Goal: Complete application form: Complete application form

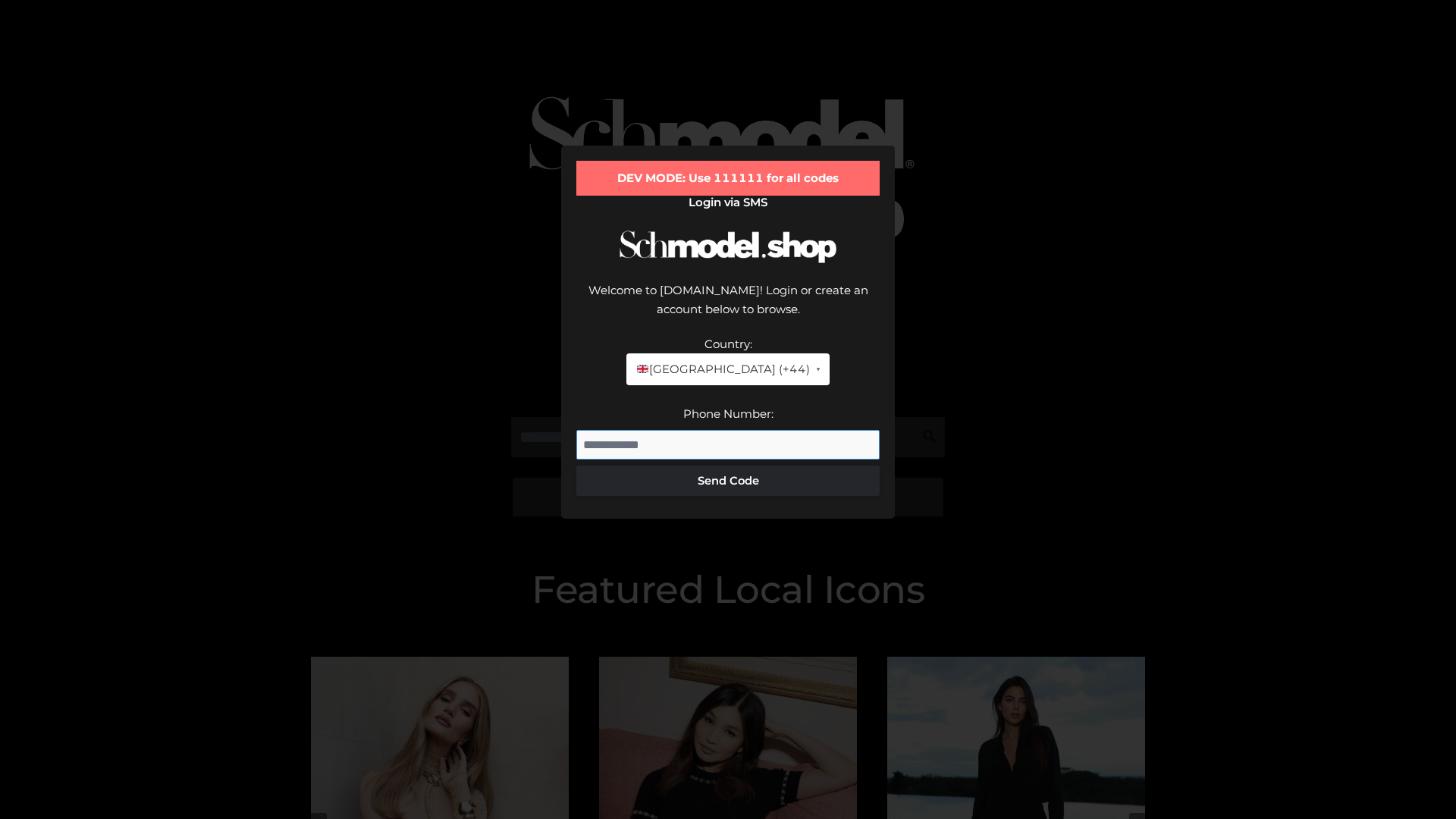
click at [728, 430] on input "Phone Number:" at bounding box center [728, 445] width 304 height 30
type input "**********"
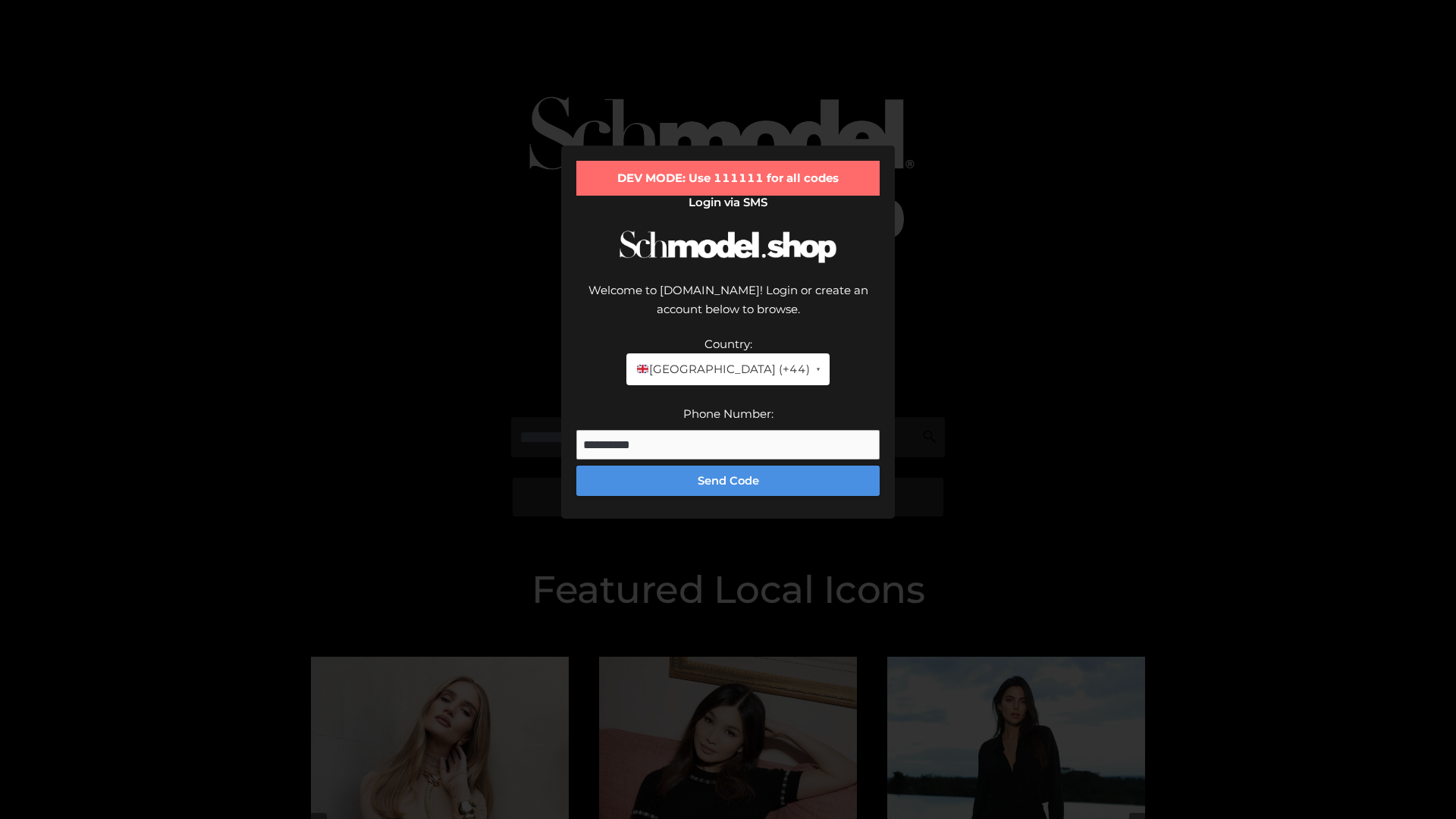
click at [728, 465] on button "Send Code" at bounding box center [728, 480] width 304 height 30
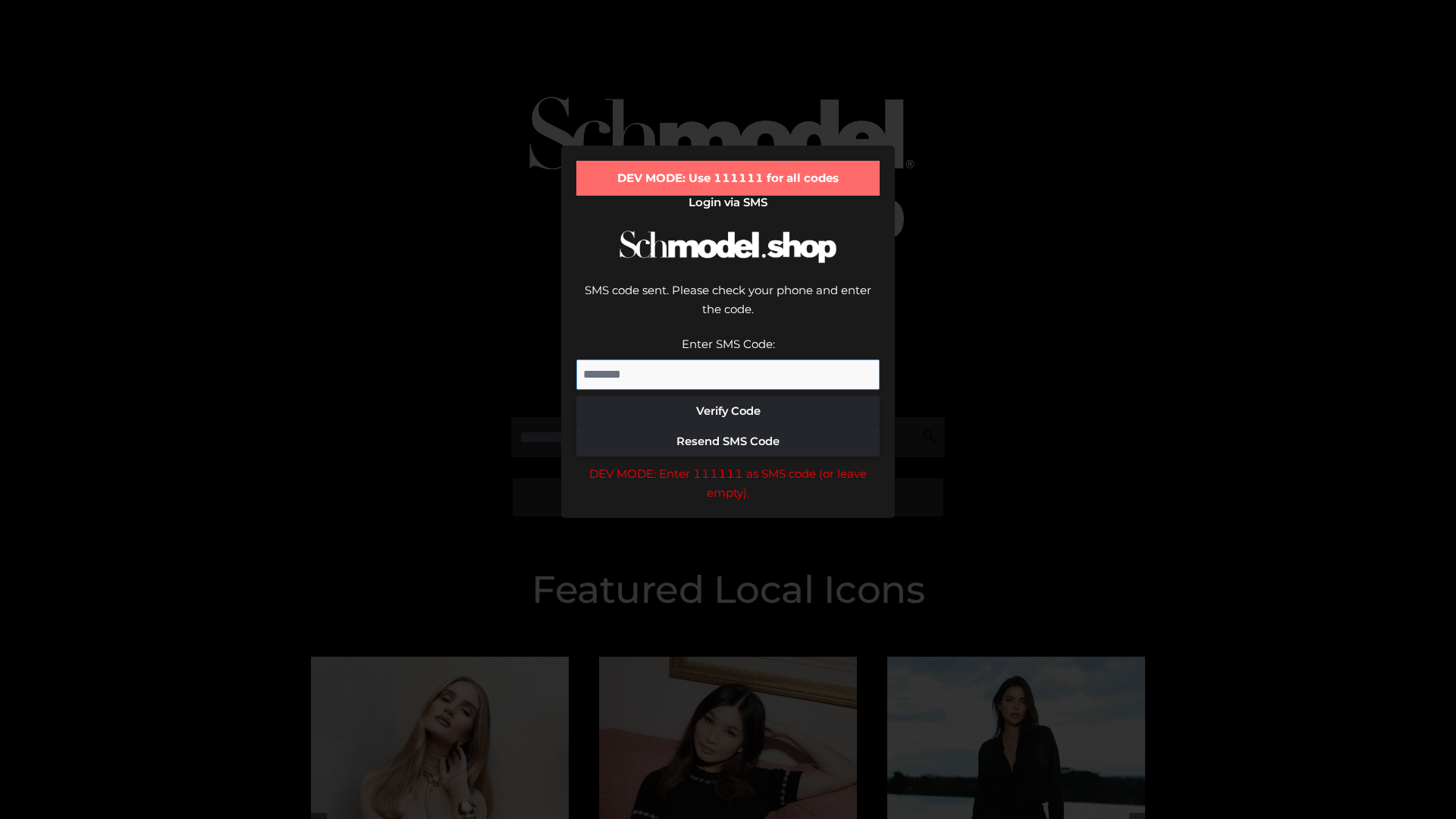
click at [728, 360] on input "Enter SMS Code:" at bounding box center [728, 374] width 304 height 30
type input "******"
click at [728, 396] on button "Verify Code" at bounding box center [728, 410] width 304 height 30
click at [728, 465] on div "DEV MODE: Enter 111111 as SMS code (or leave empty)." at bounding box center [728, 483] width 304 height 39
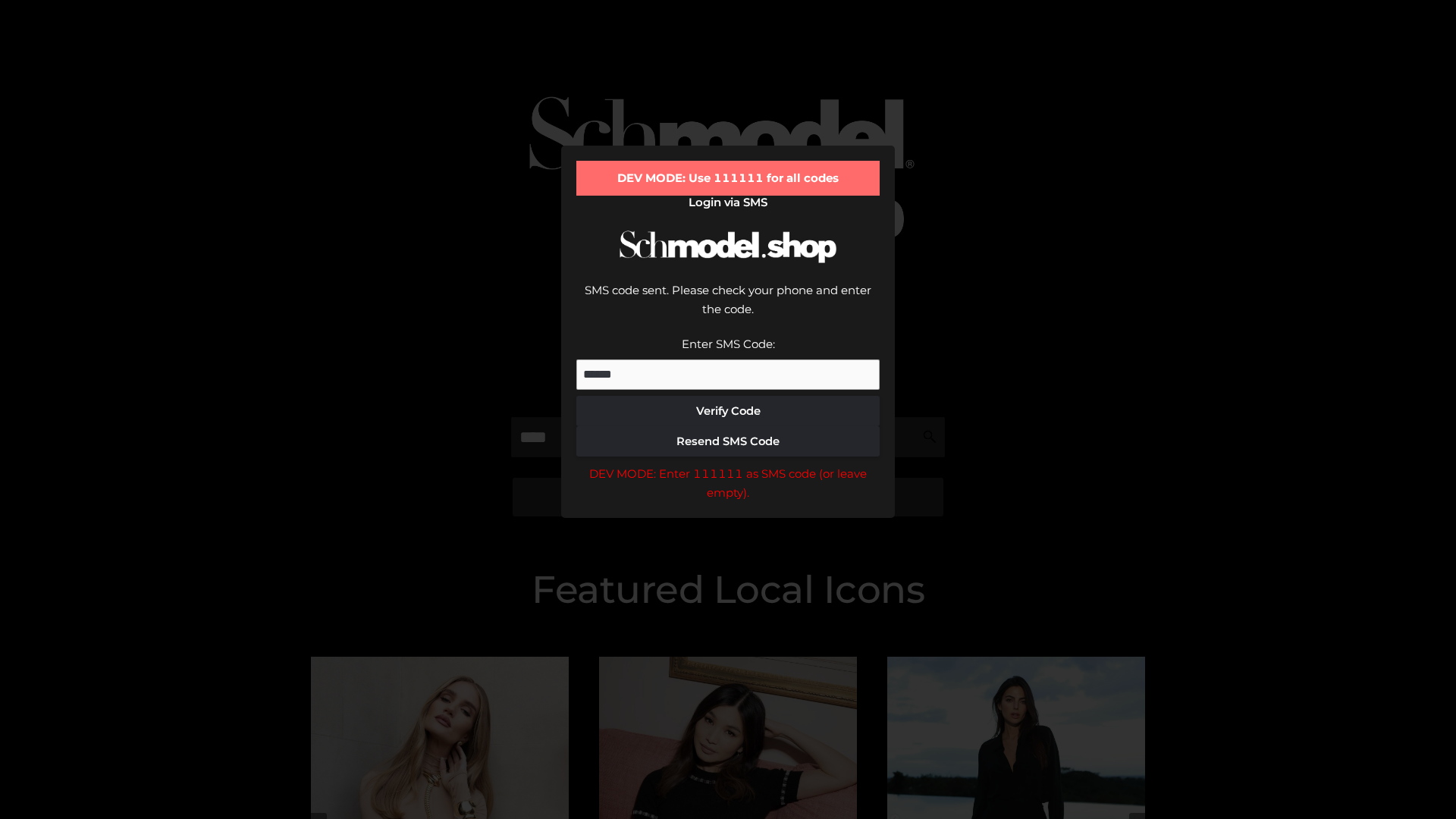
click at [728, 465] on div "DEV MODE: Enter 111111 as SMS code (or leave empty)." at bounding box center [728, 483] width 304 height 39
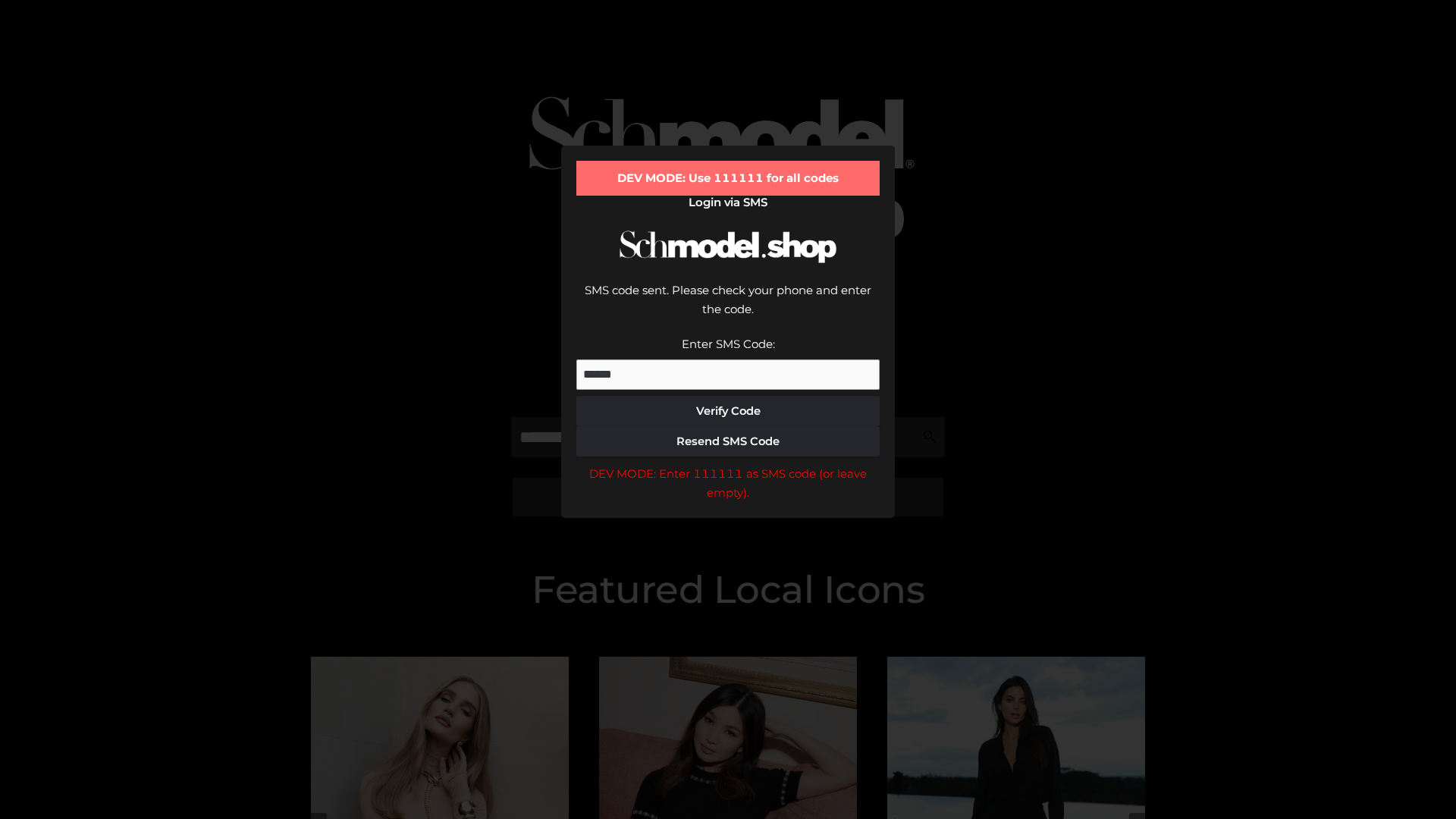
click at [728, 465] on div "DEV MODE: Enter 111111 as SMS code (or leave empty)." at bounding box center [728, 483] width 304 height 39
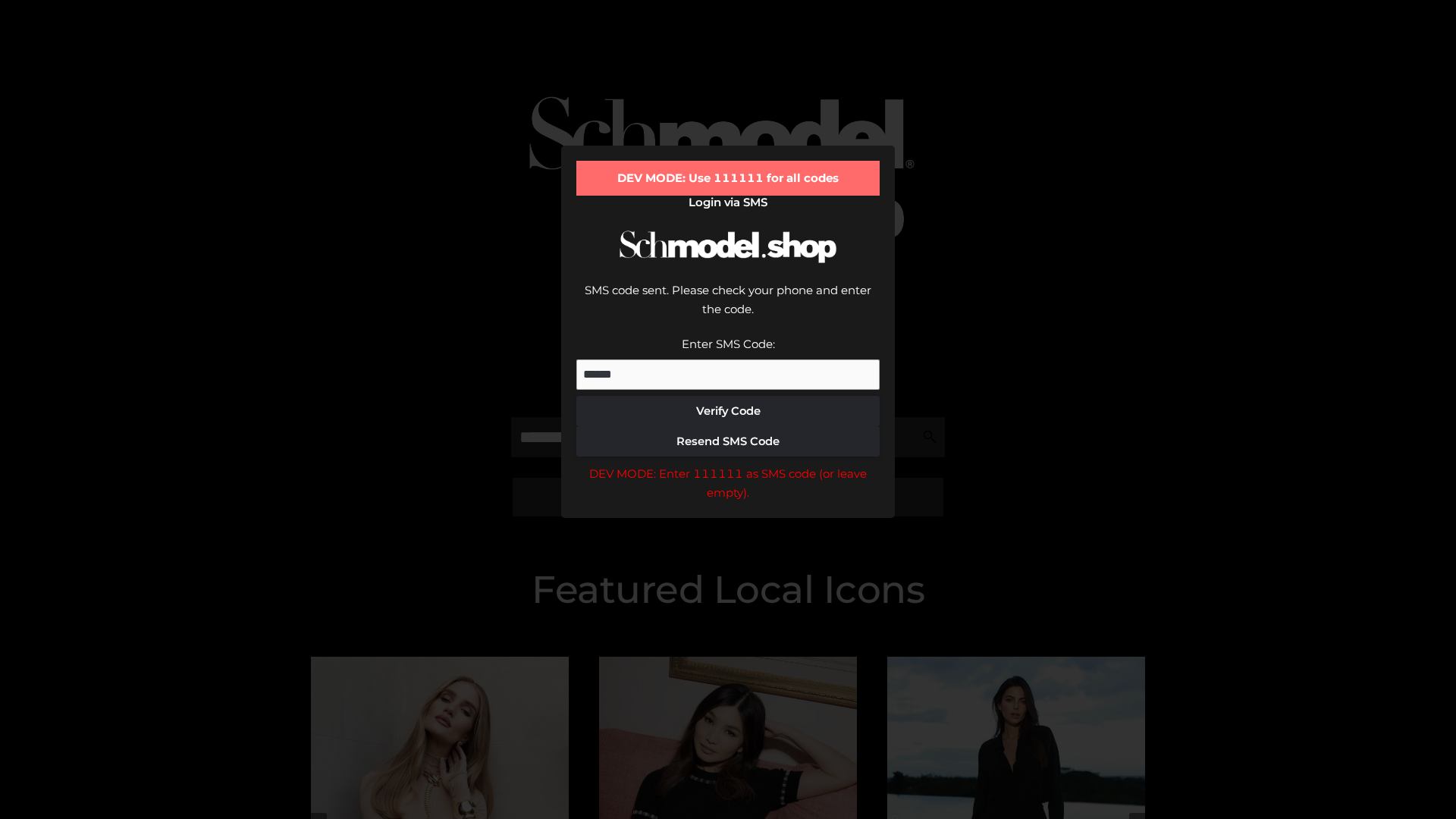
click at [728, 465] on div "DEV MODE: Enter 111111 as SMS code (or leave empty)." at bounding box center [728, 483] width 304 height 39
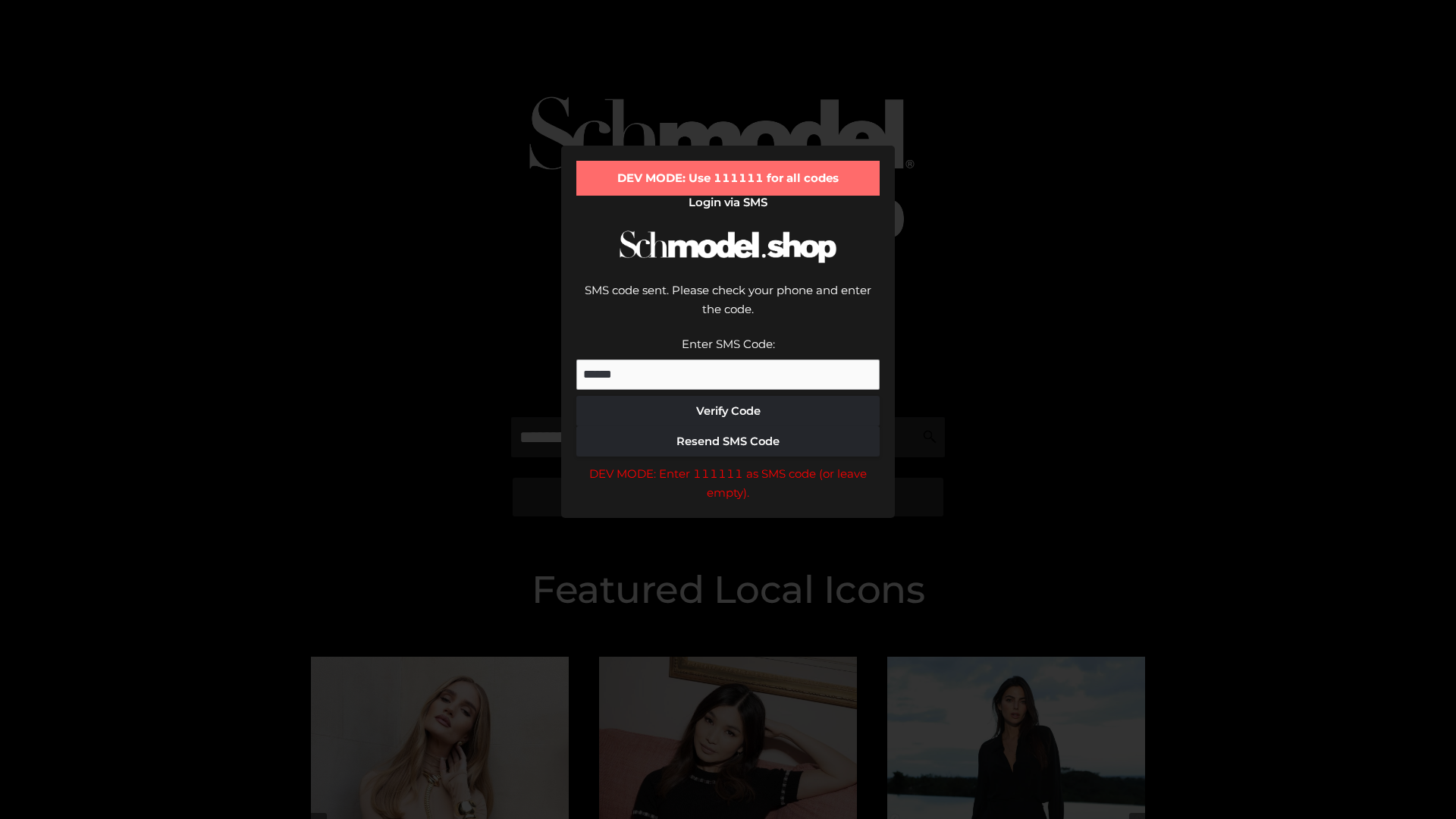
click at [728, 465] on div "DEV MODE: Enter 111111 as SMS code (or leave empty)." at bounding box center [728, 483] width 304 height 39
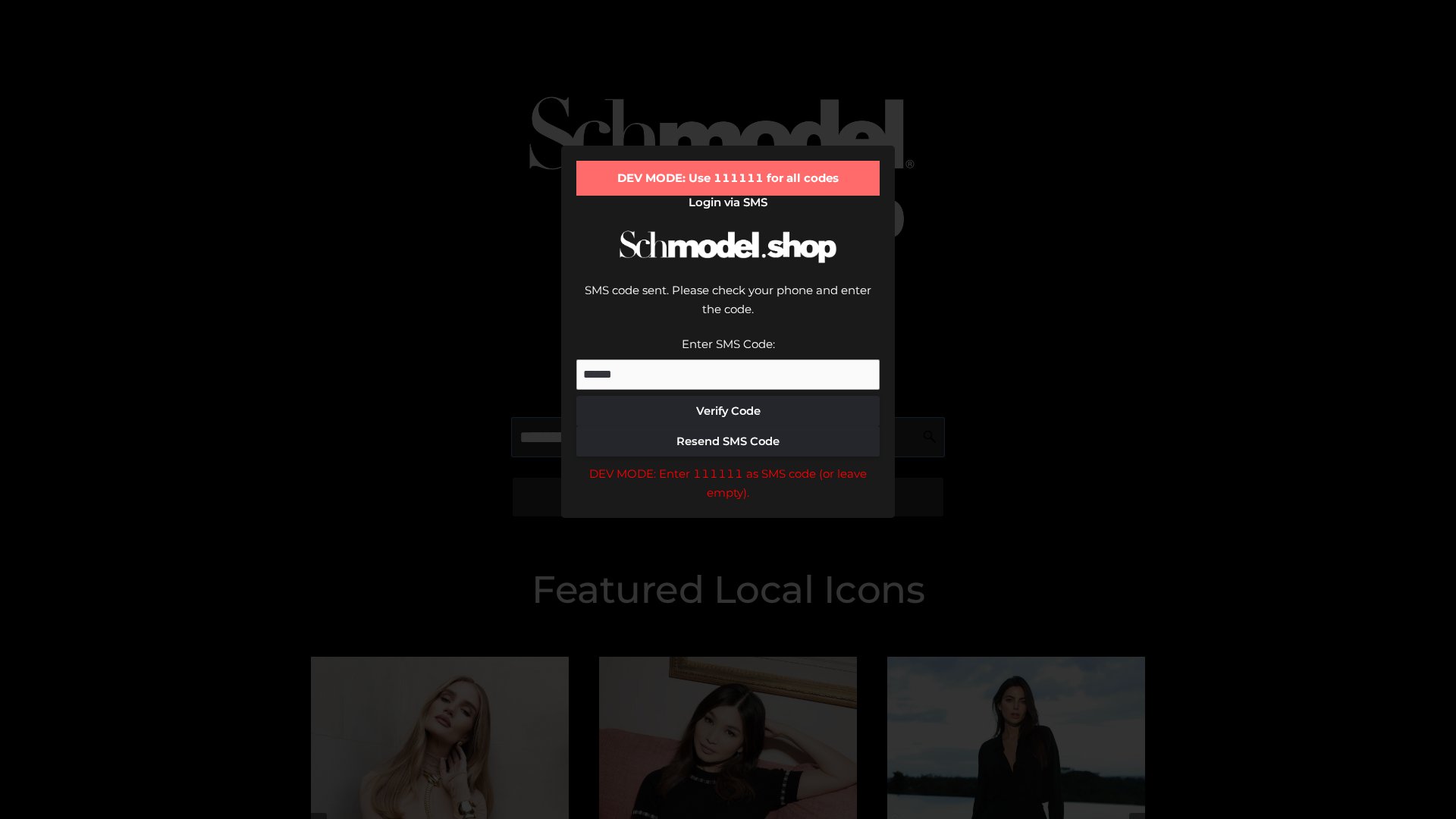
scroll to position [0, 1]
click at [728, 465] on div "DEV MODE: Enter 111111 as SMS code (or leave empty)." at bounding box center [728, 483] width 304 height 39
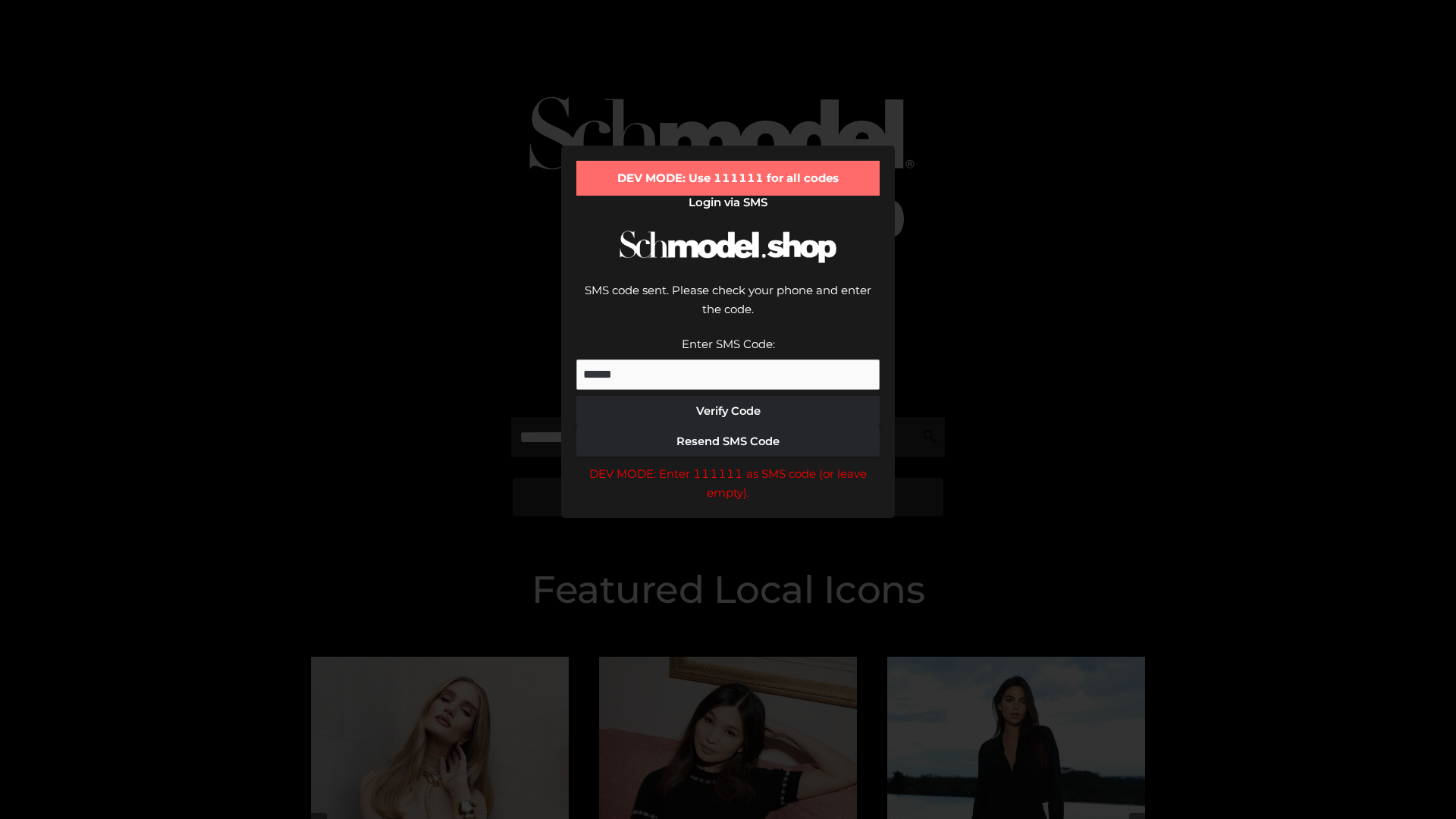
click at [728, 465] on div "DEV MODE: Enter 111111 as SMS code (or leave empty)." at bounding box center [728, 483] width 304 height 39
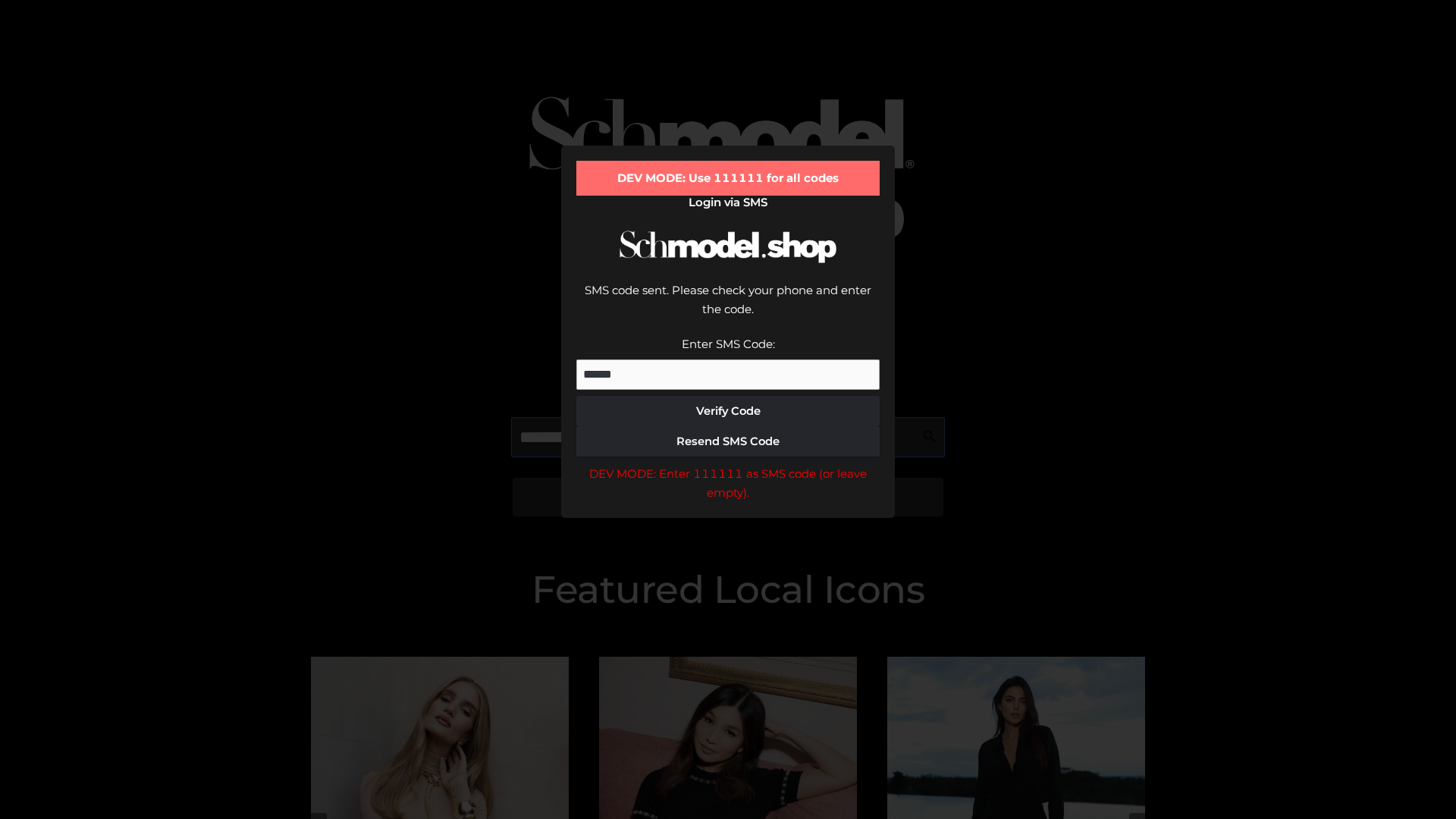
scroll to position [0, 93]
click at [728, 465] on div "DEV MODE: Enter 111111 as SMS code (or leave empty)." at bounding box center [728, 483] width 304 height 39
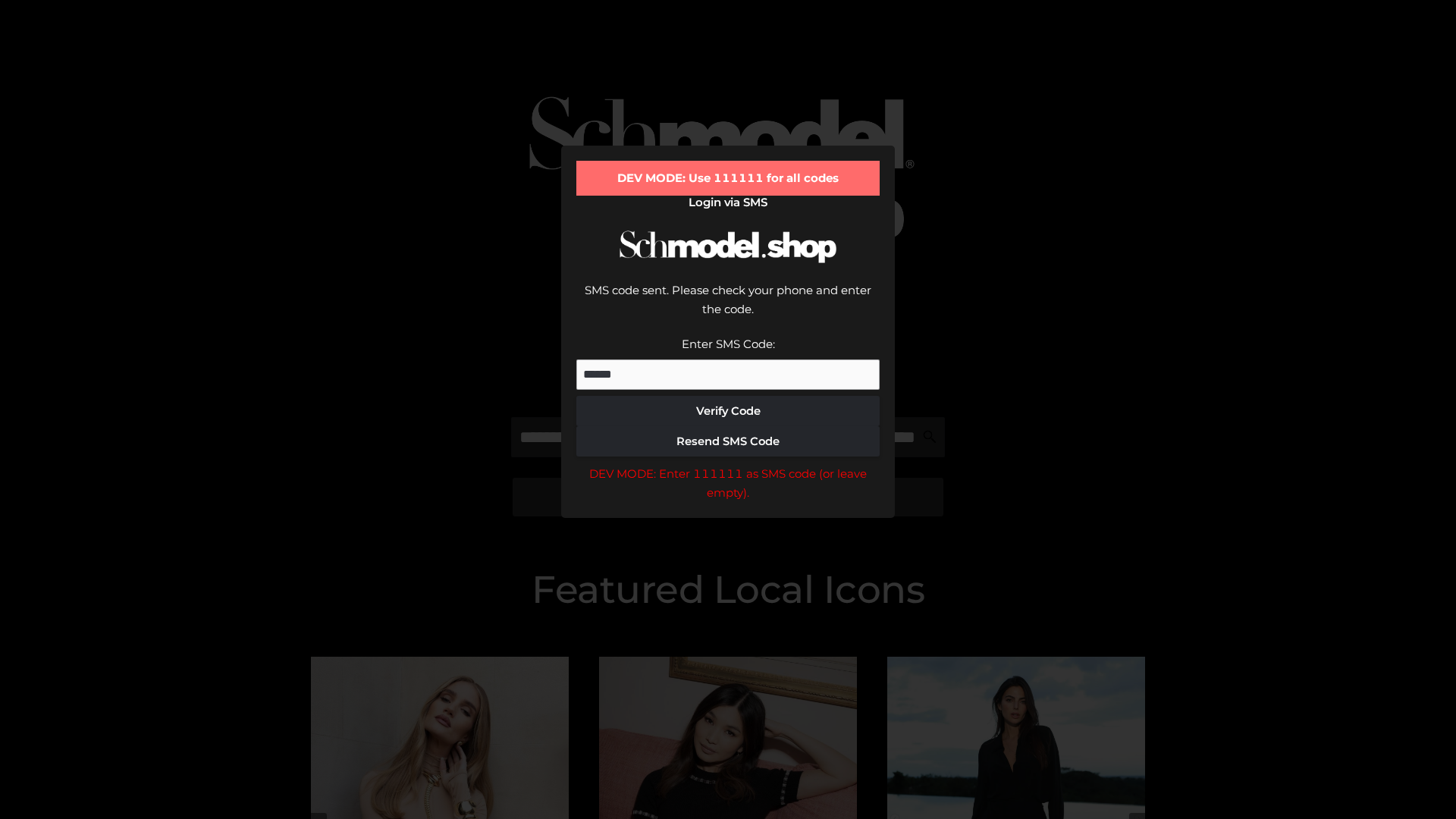
click at [728, 465] on div "DEV MODE: Enter 111111 as SMS code (or leave empty)." at bounding box center [728, 483] width 304 height 39
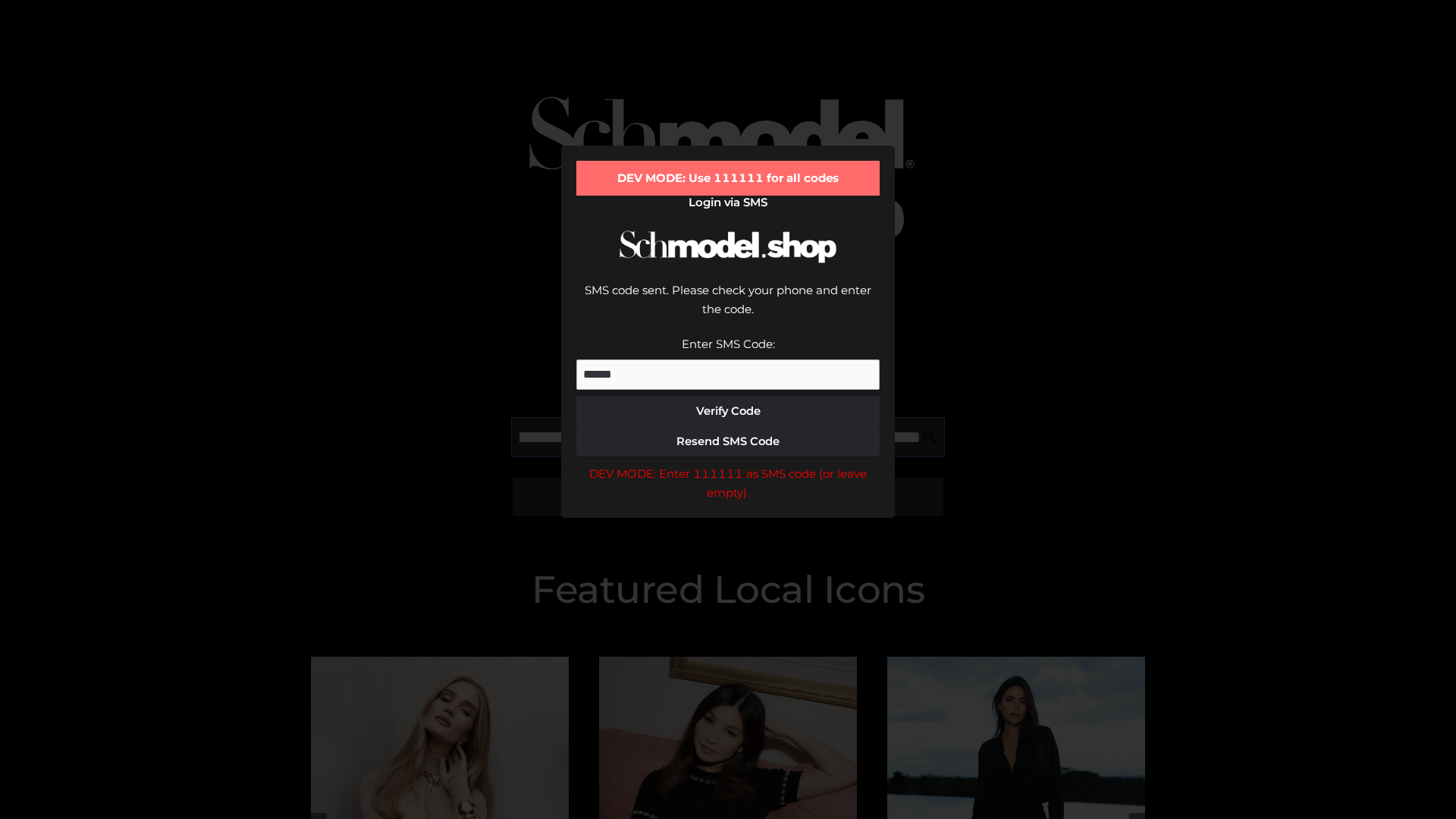
scroll to position [0, 188]
click at [728, 465] on div "DEV MODE: Enter 111111 as SMS code (or leave empty)." at bounding box center [728, 483] width 304 height 39
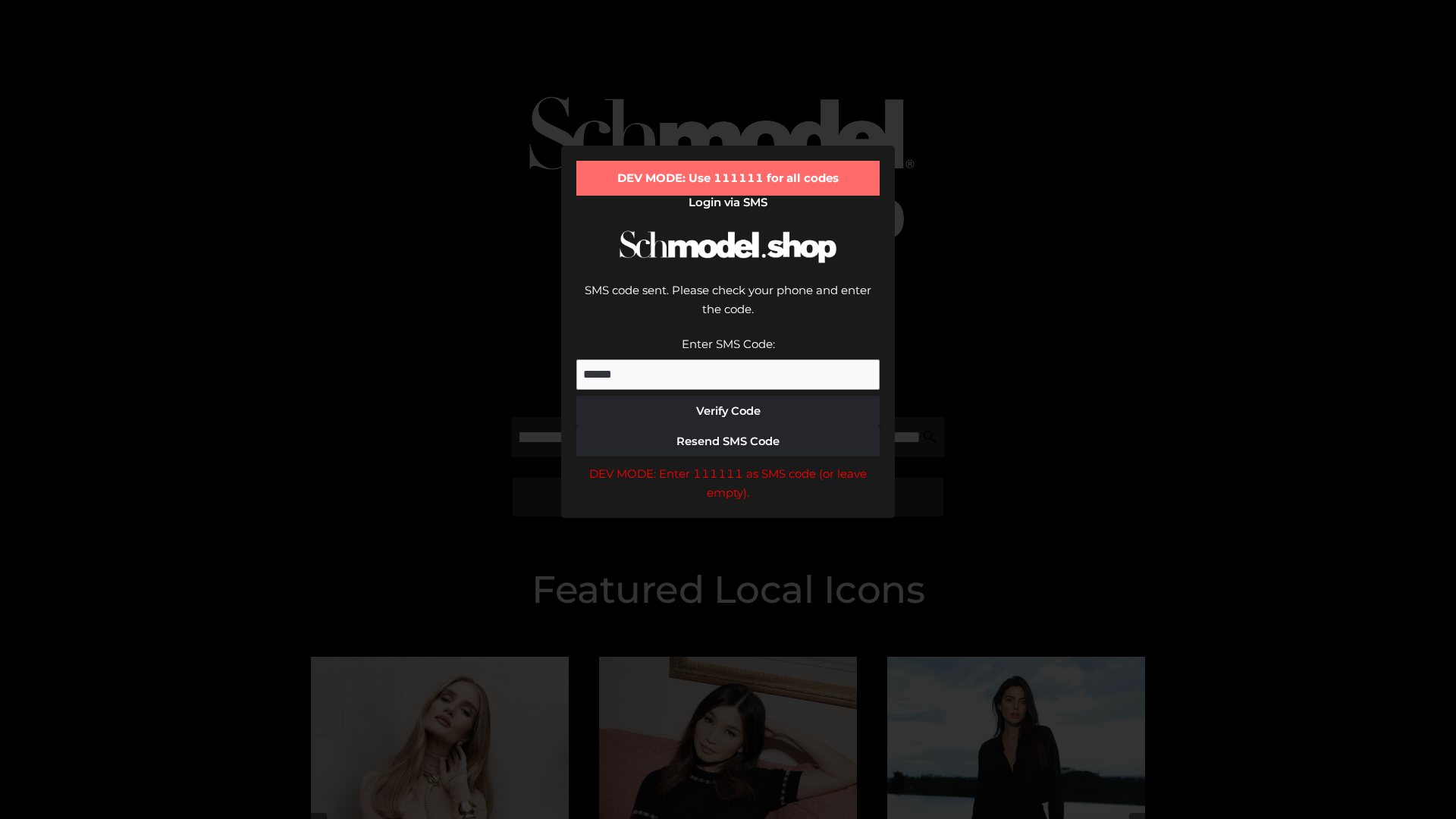
click at [728, 465] on div "DEV MODE: Enter 111111 as SMS code (or leave empty)." at bounding box center [728, 483] width 304 height 39
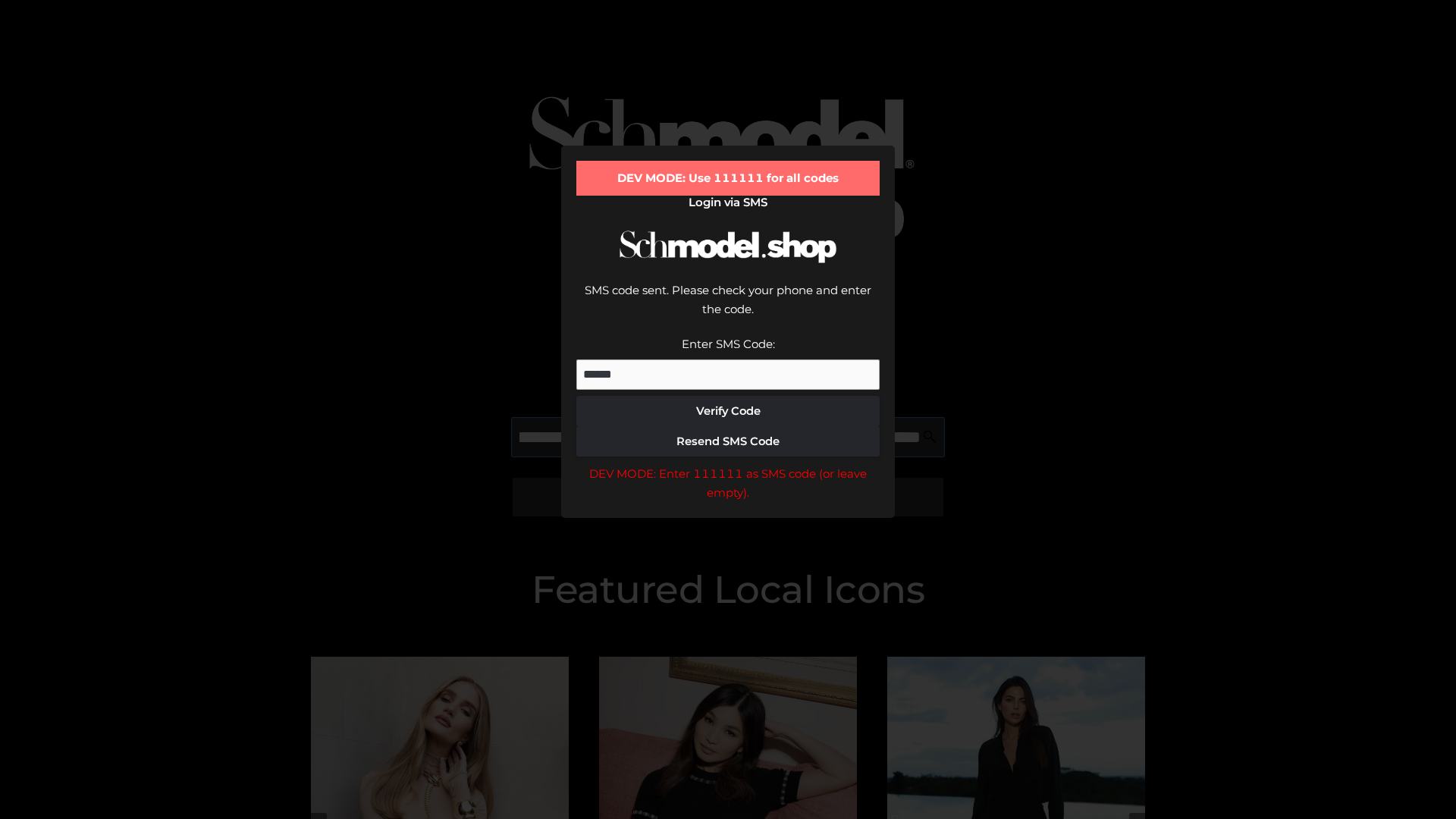
scroll to position [0, 275]
click at [728, 465] on div "DEV MODE: Enter 111111 as SMS code (or leave empty)." at bounding box center [728, 483] width 304 height 39
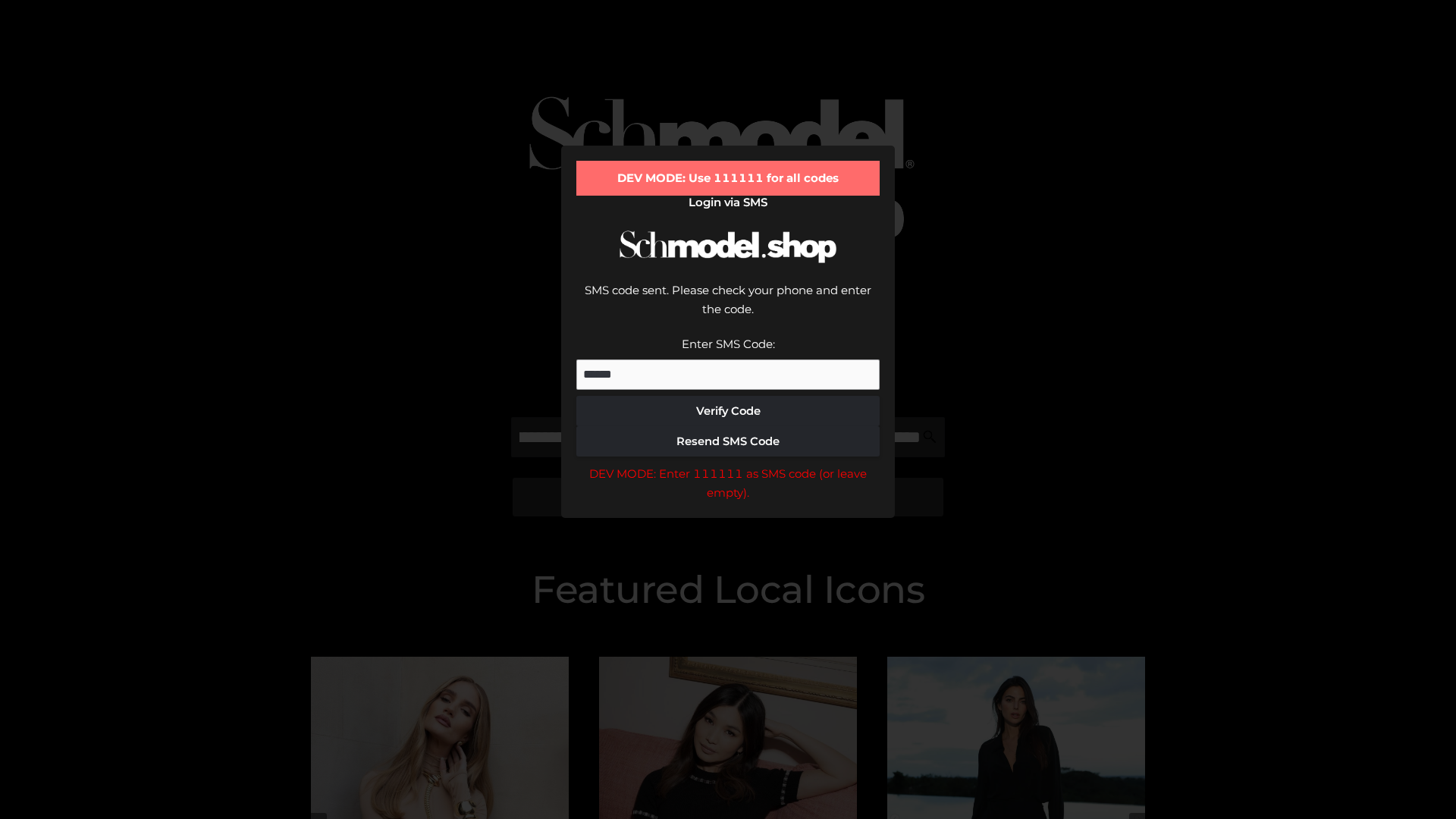
click at [728, 465] on div "DEV MODE: Enter 111111 as SMS code (or leave empty)." at bounding box center [728, 483] width 304 height 39
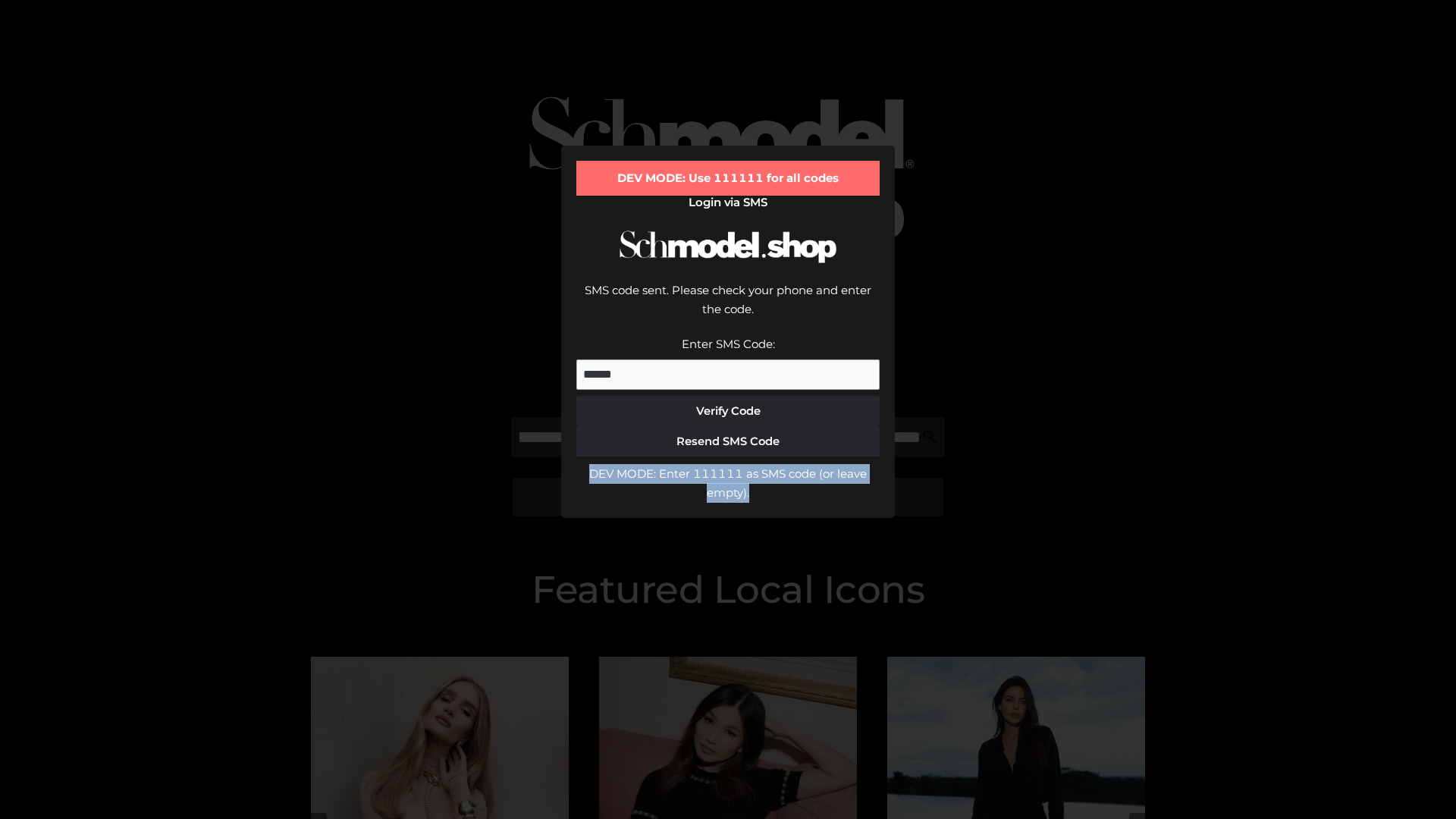
scroll to position [0, 0]
type input "**********"
